Goal: Transaction & Acquisition: Download file/media

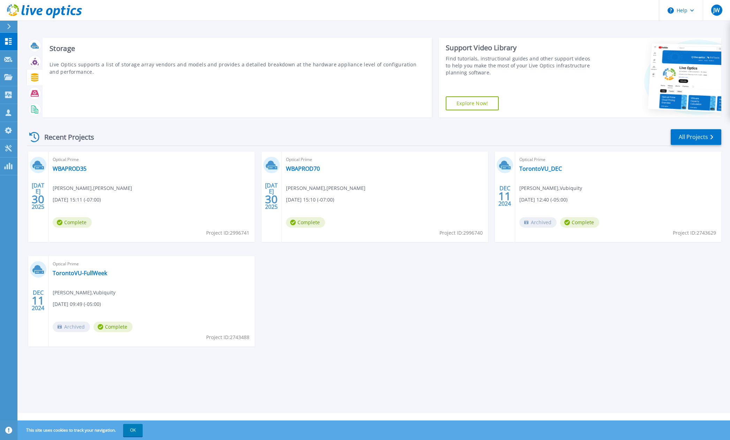
click at [35, 80] on icon at bounding box center [34, 77] width 7 height 8
click at [36, 77] on icon at bounding box center [34, 77] width 7 height 8
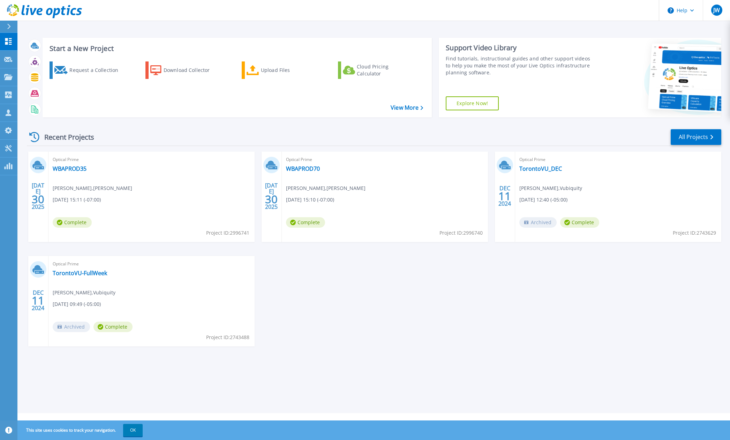
click at [395, 103] on div "Request a Collection Download Collector Upload Files Cloud Pricing Calculator" at bounding box center [236, 85] width 385 height 58
click at [396, 106] on link "View More" at bounding box center [407, 107] width 32 height 7
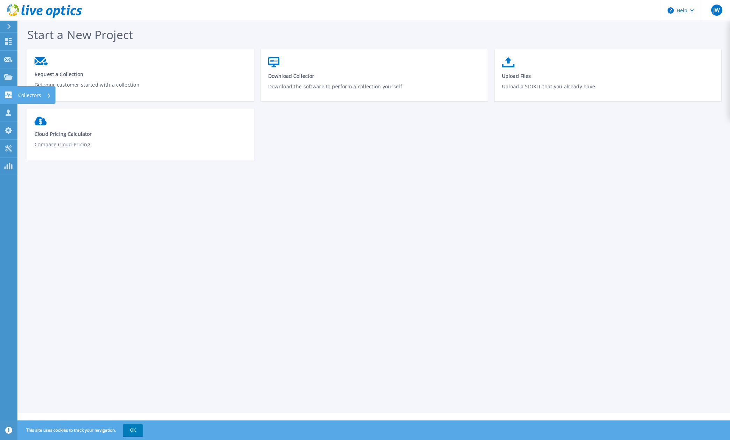
click at [6, 99] on link "Collectors Collectors" at bounding box center [8, 95] width 17 height 18
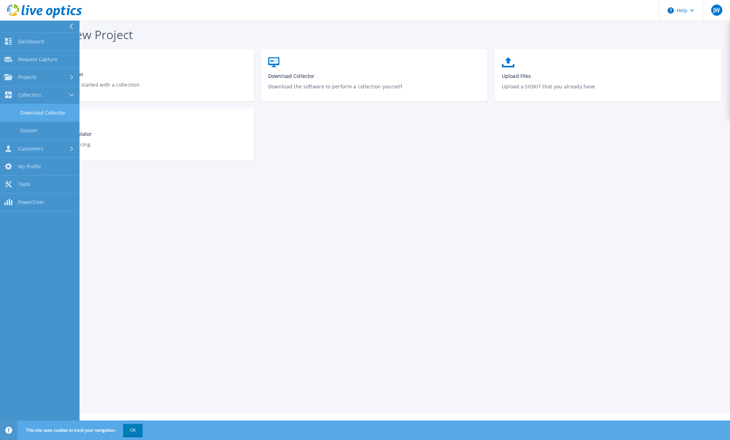
click at [41, 116] on link "Download Collector" at bounding box center [40, 113] width 80 height 18
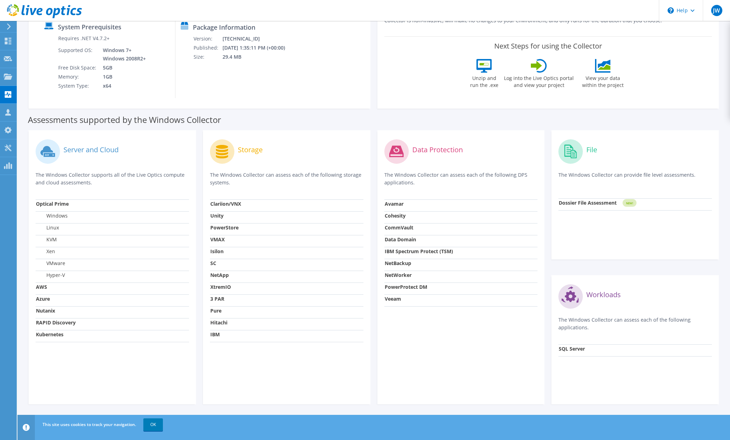
scroll to position [100, 0]
drag, startPoint x: 248, startPoint y: 360, endPoint x: 234, endPoint y: 349, distance: 18.2
click at [247, 359] on div "Storage The Windows Collector can assess each of the following storage systems.…" at bounding box center [287, 267] width 168 height 274
click at [251, 148] on label "Storage" at bounding box center [250, 149] width 25 height 7
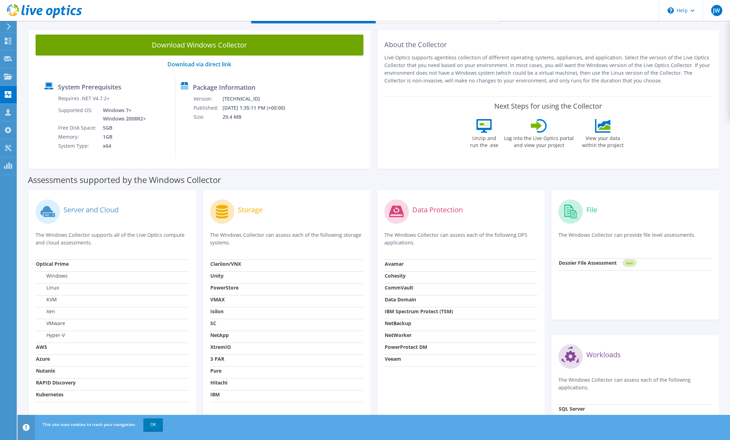
scroll to position [39, 0]
